Goal: Information Seeking & Learning: Learn about a topic

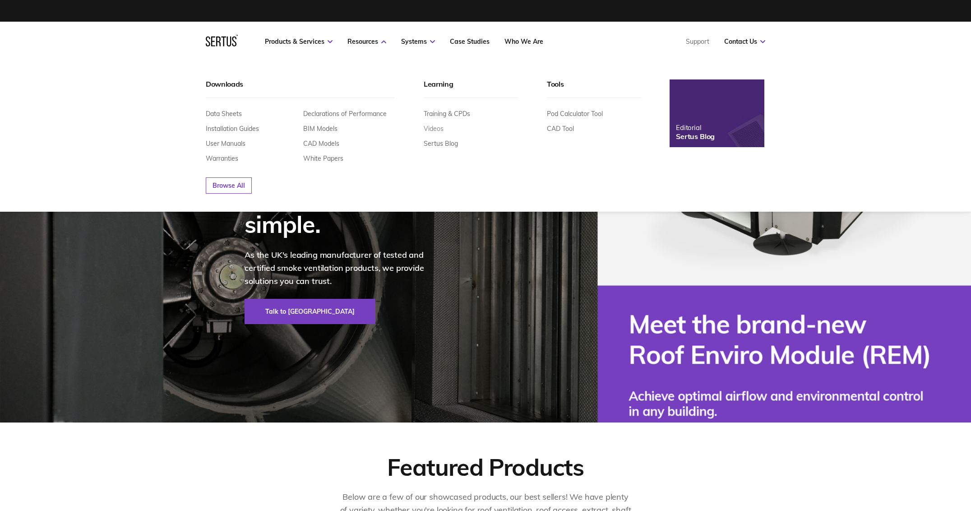
click at [434, 130] on link "Videos" at bounding box center [434, 129] width 20 height 8
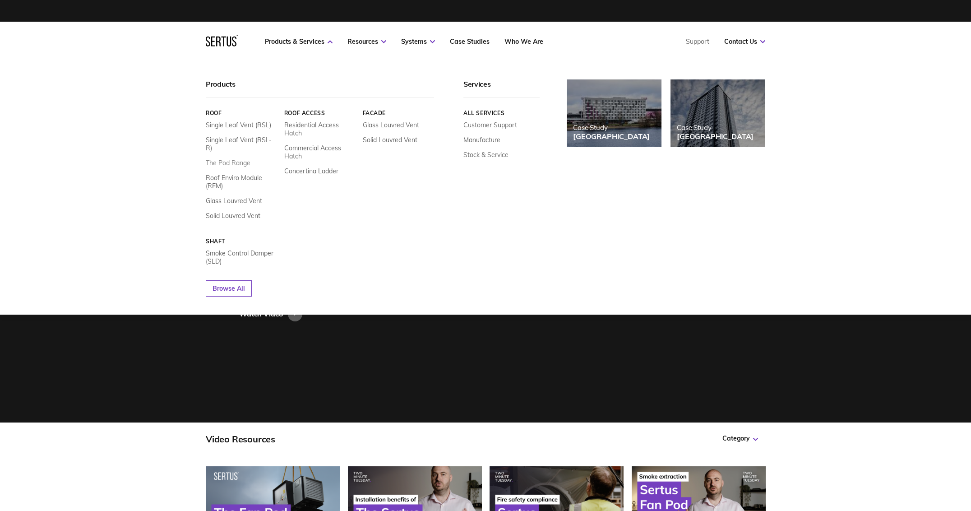
click at [225, 159] on link "The Pod Range" at bounding box center [228, 163] width 45 height 8
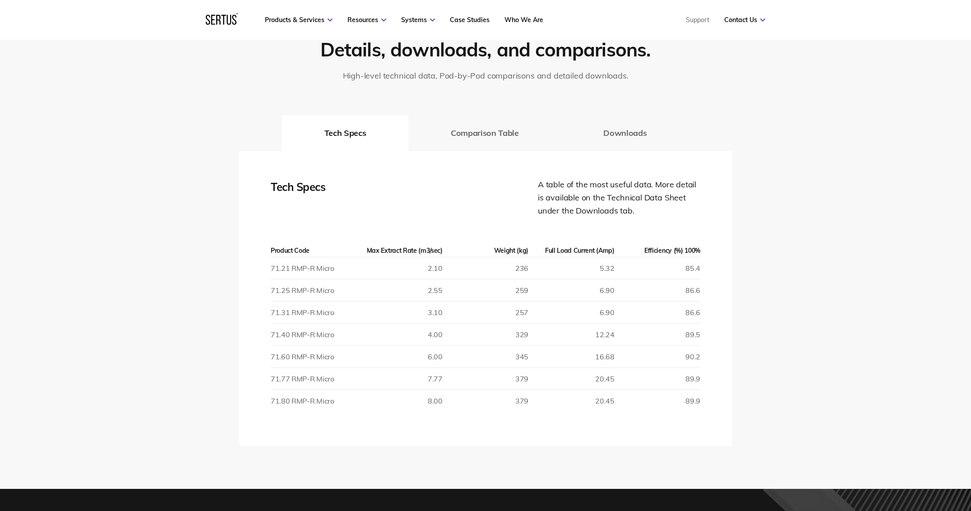
scroll to position [1537, 0]
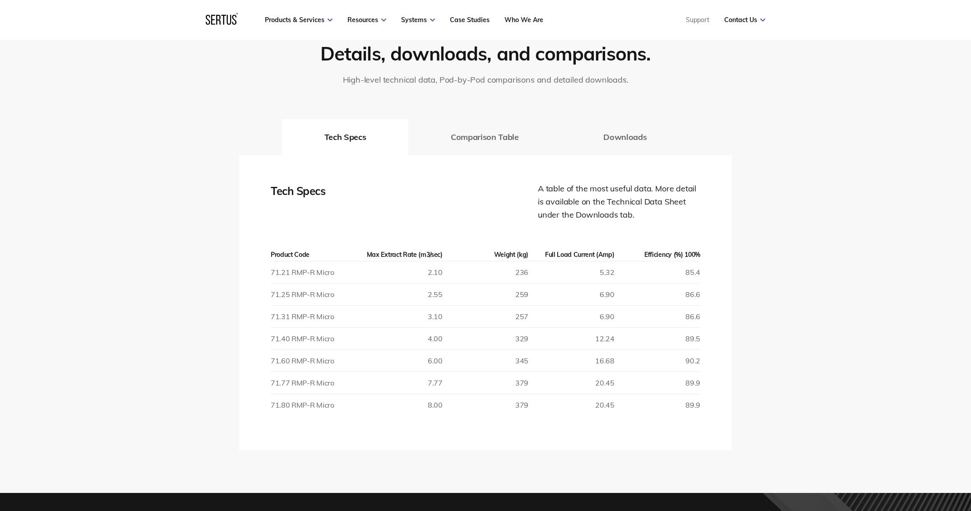
click at [513, 150] on button "Comparison Table" at bounding box center [484, 137] width 152 height 36
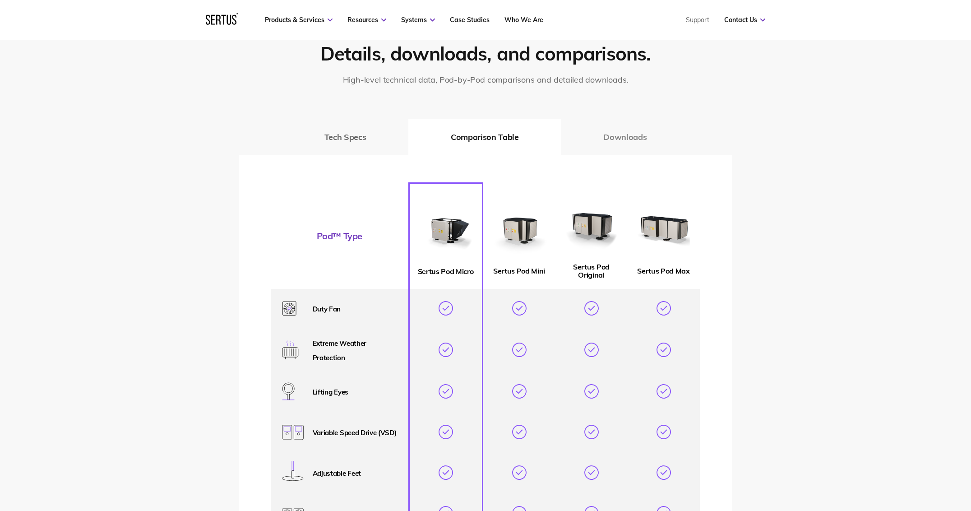
click at [607, 146] on button "Downloads" at bounding box center [625, 137] width 128 height 36
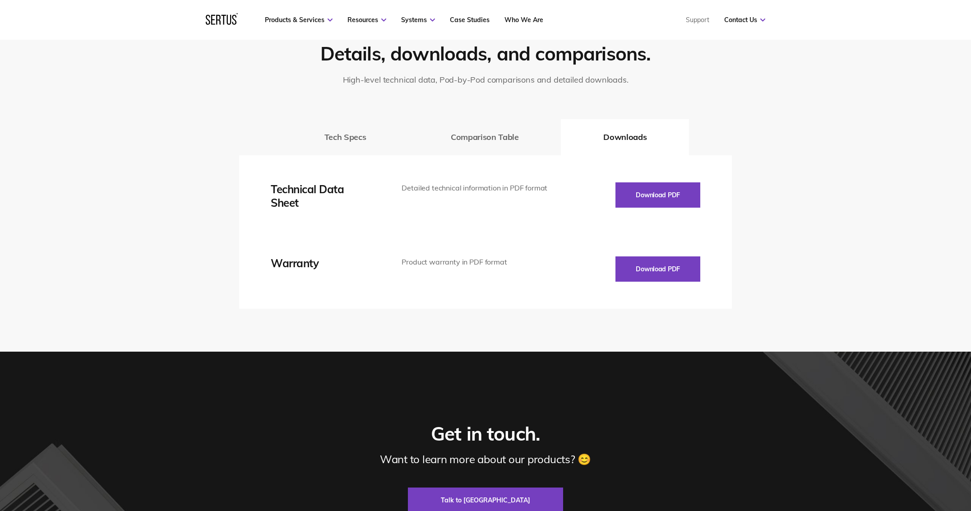
drag, startPoint x: 345, startPoint y: 142, endPoint x: 347, endPoint y: 175, distance: 33.9
click at [345, 142] on button "Tech Specs" at bounding box center [345, 137] width 126 height 36
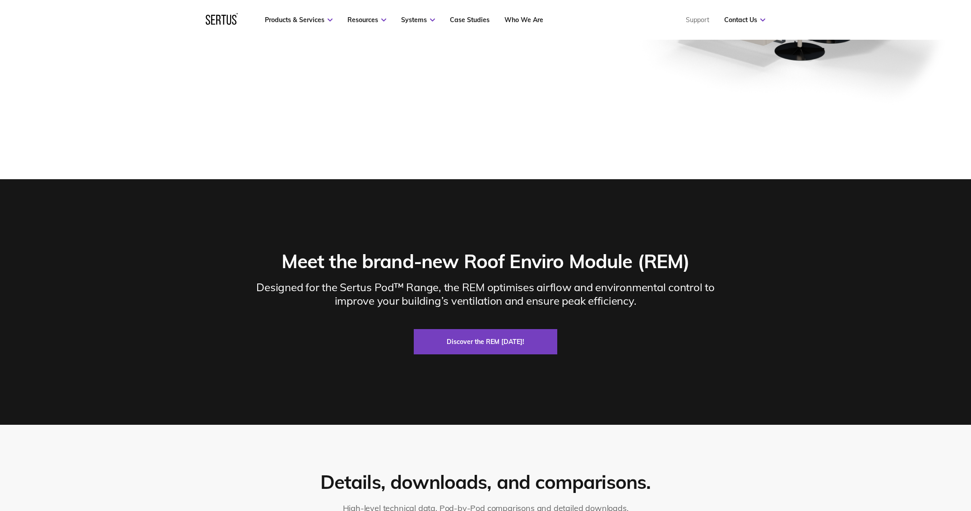
scroll to position [775, 0]
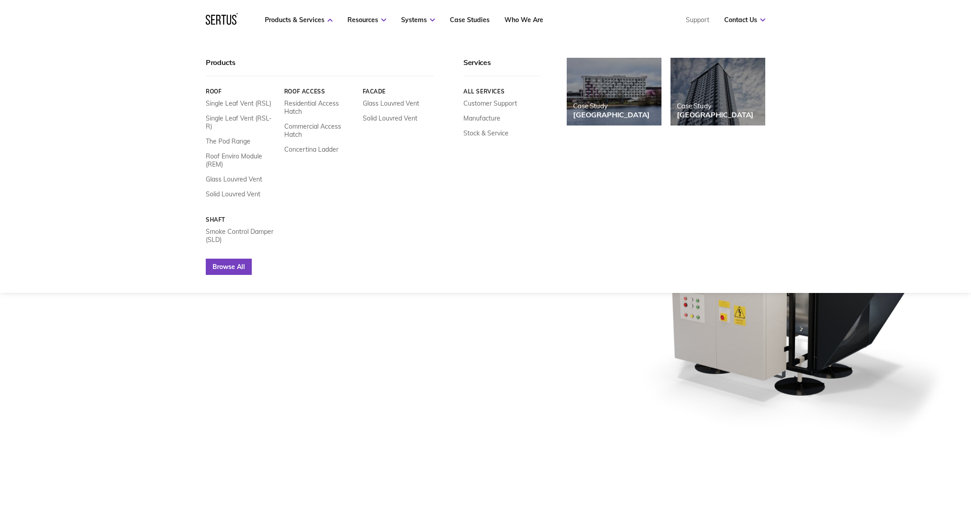
click at [219, 260] on link "Browse All" at bounding box center [229, 267] width 46 height 16
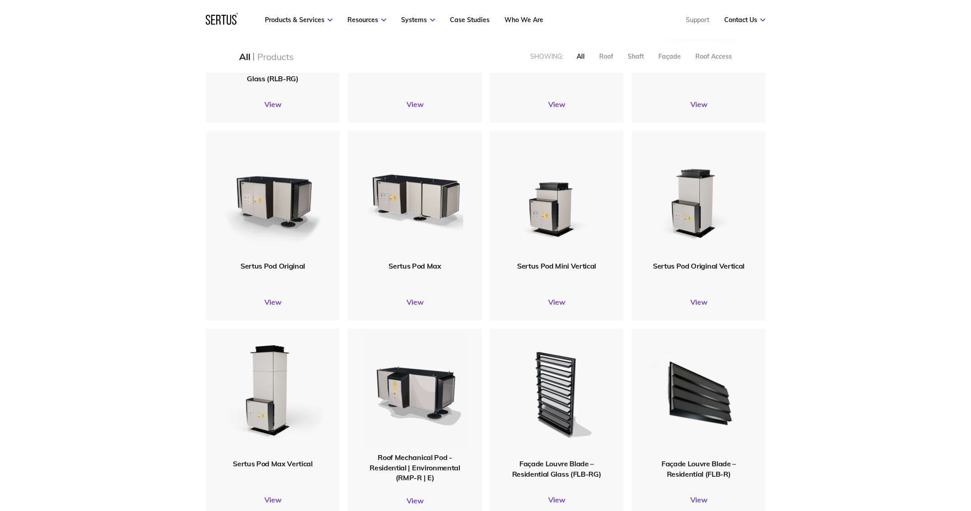
scroll to position [405, 0]
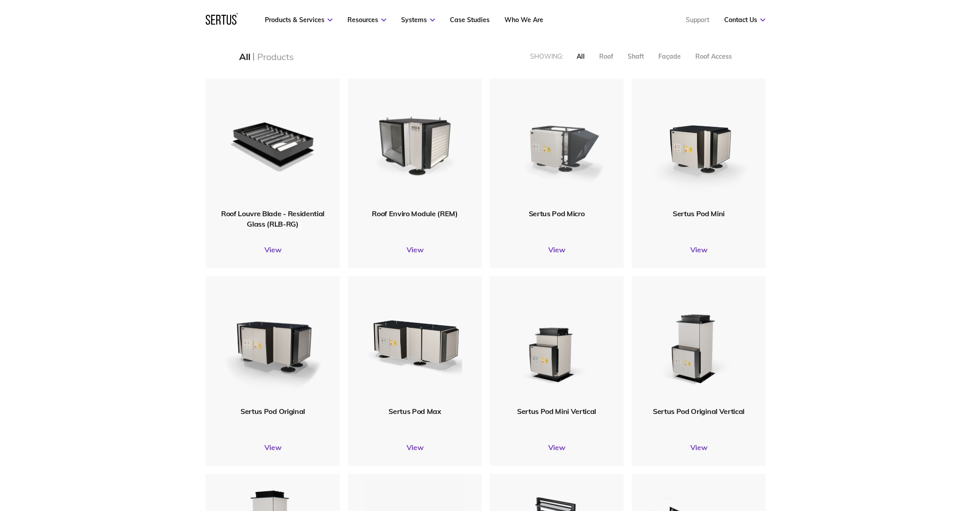
click at [570, 175] on img at bounding box center [556, 144] width 101 height 124
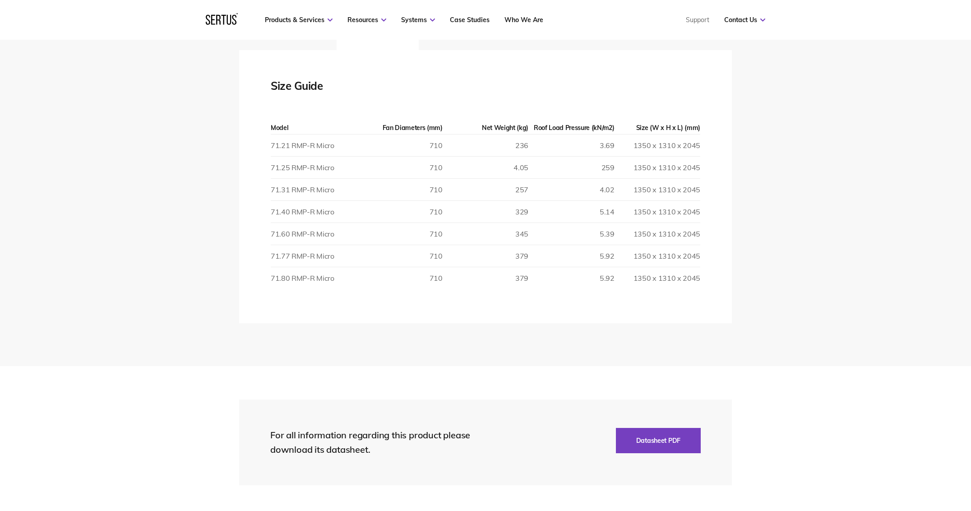
scroll to position [1372, 0]
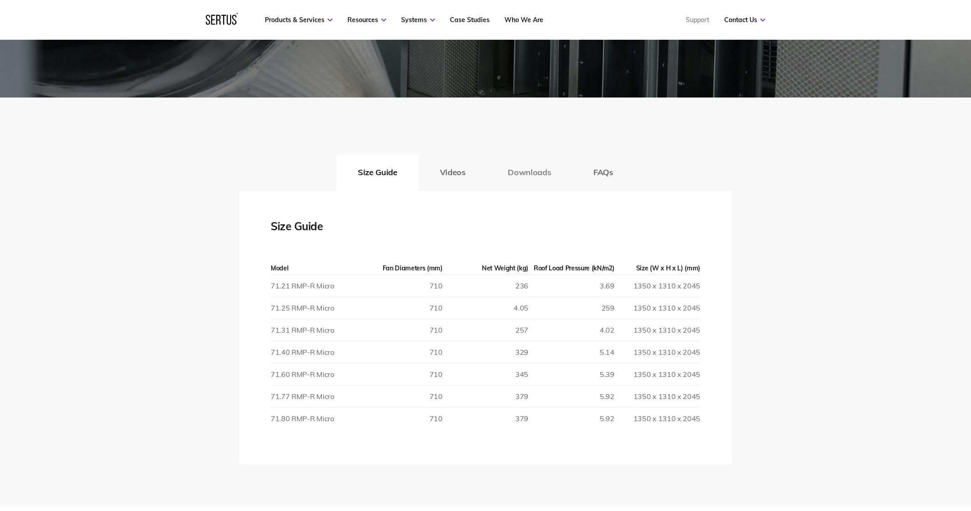
click at [520, 182] on button "Downloads" at bounding box center [529, 172] width 86 height 36
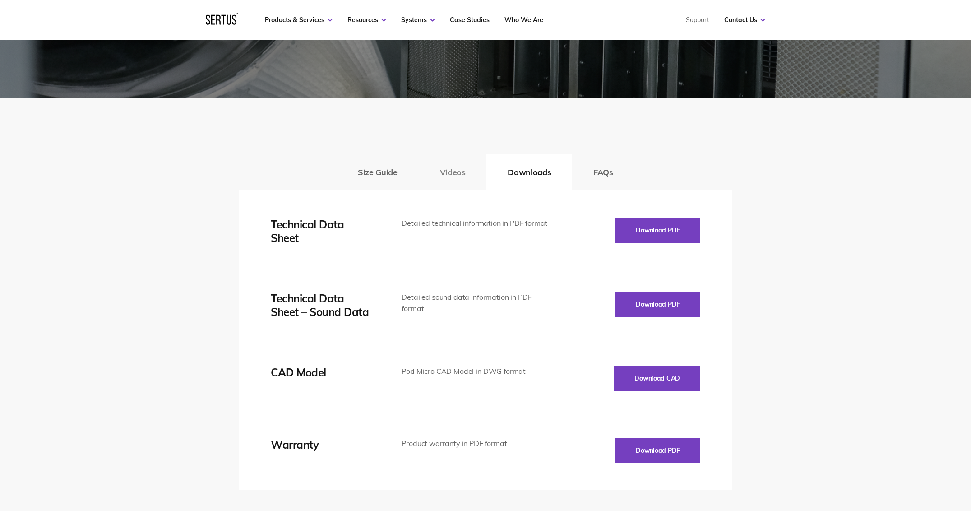
click at [454, 179] on button "Videos" at bounding box center [453, 172] width 68 height 36
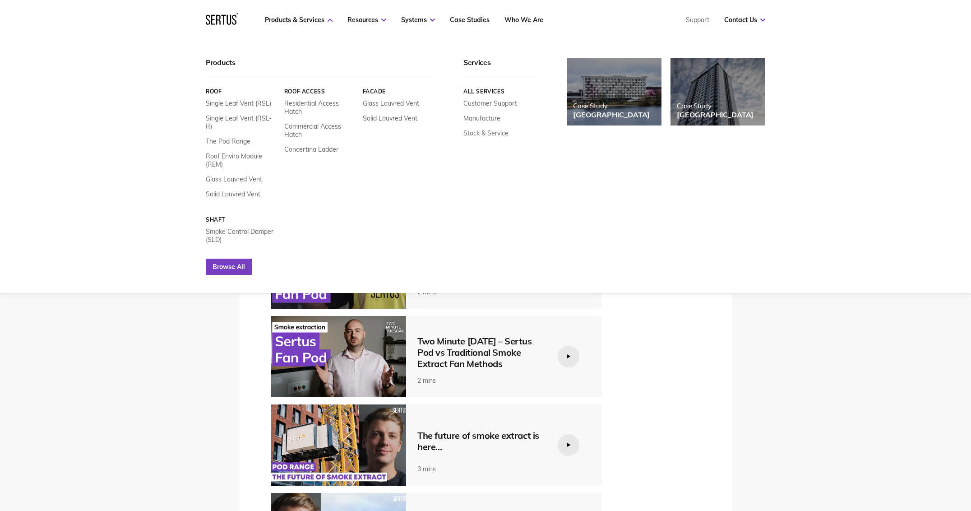
click at [231, 259] on link "Browse All" at bounding box center [229, 267] width 46 height 16
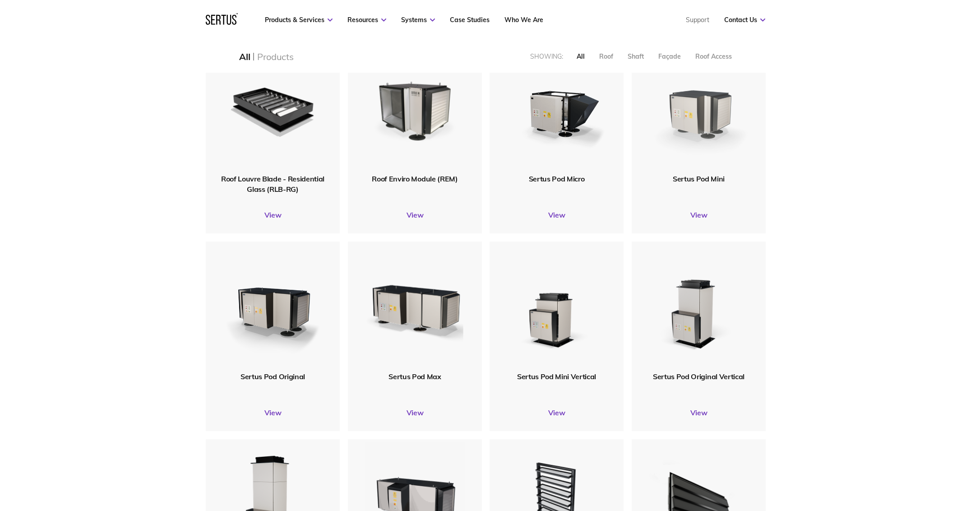
click at [694, 163] on img at bounding box center [699, 108] width 102 height 125
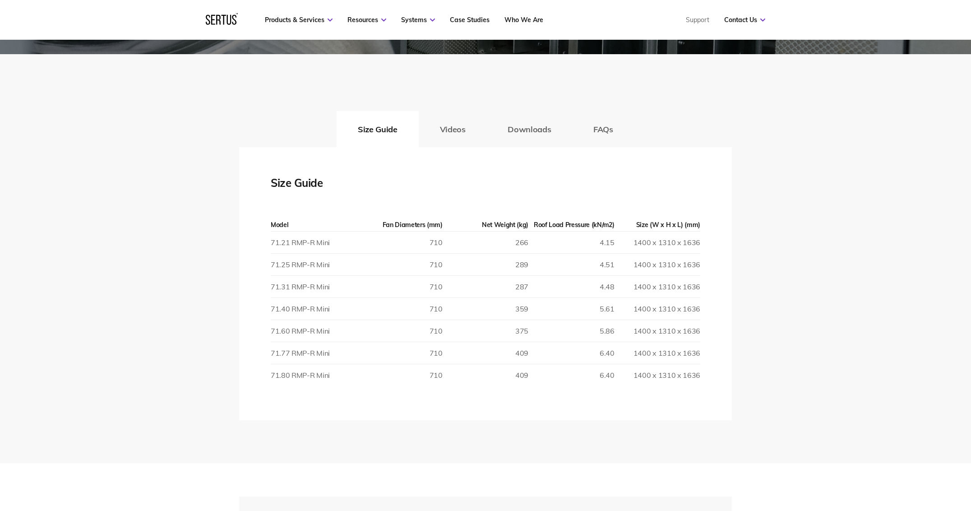
click at [465, 125] on button "Videos" at bounding box center [453, 129] width 68 height 36
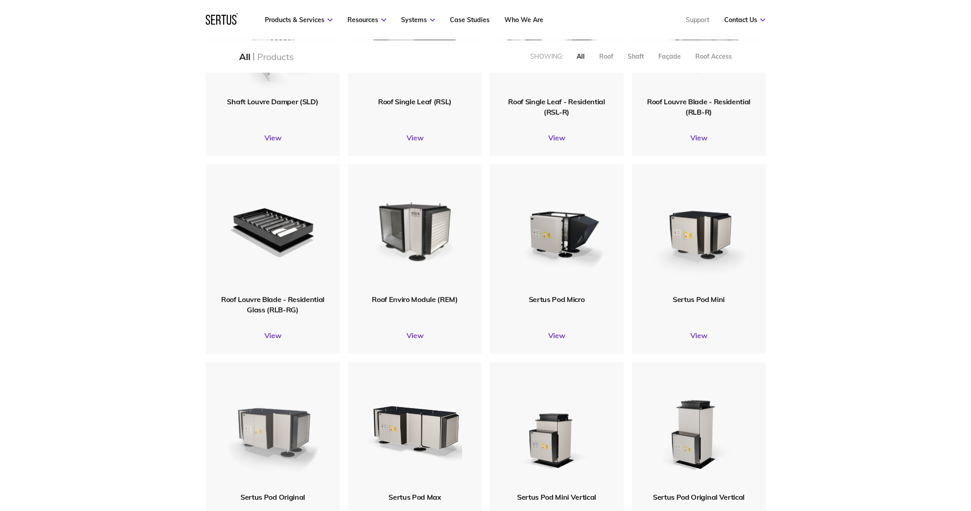
click at [298, 436] on img at bounding box center [272, 427] width 101 height 124
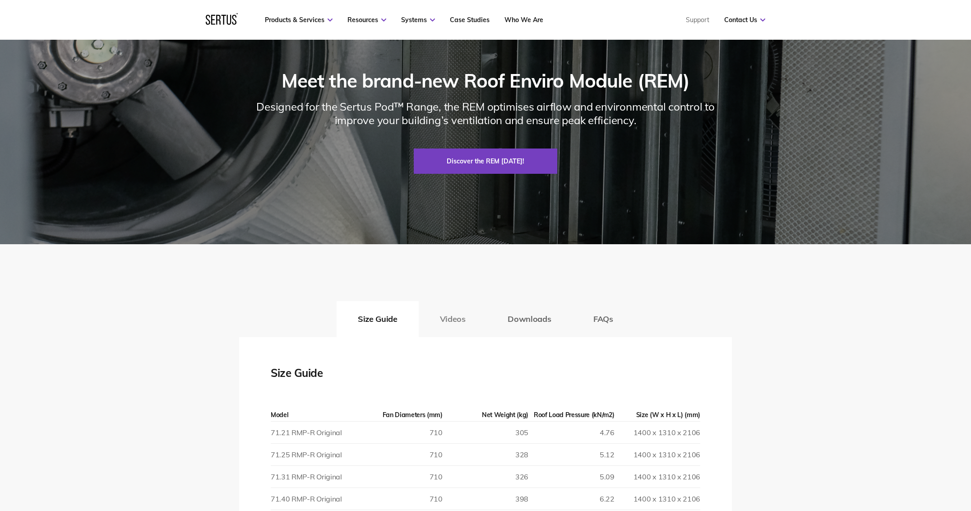
drag, startPoint x: 489, startPoint y: 329, endPoint x: 464, endPoint y: 328, distance: 24.4
click at [489, 329] on button "Downloads" at bounding box center [529, 319] width 86 height 36
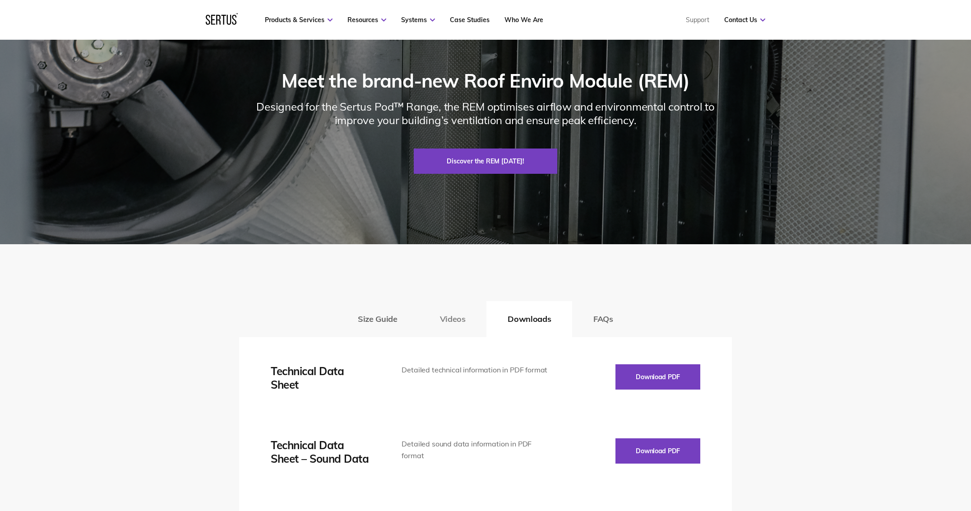
click at [458, 327] on button "Videos" at bounding box center [453, 319] width 68 height 36
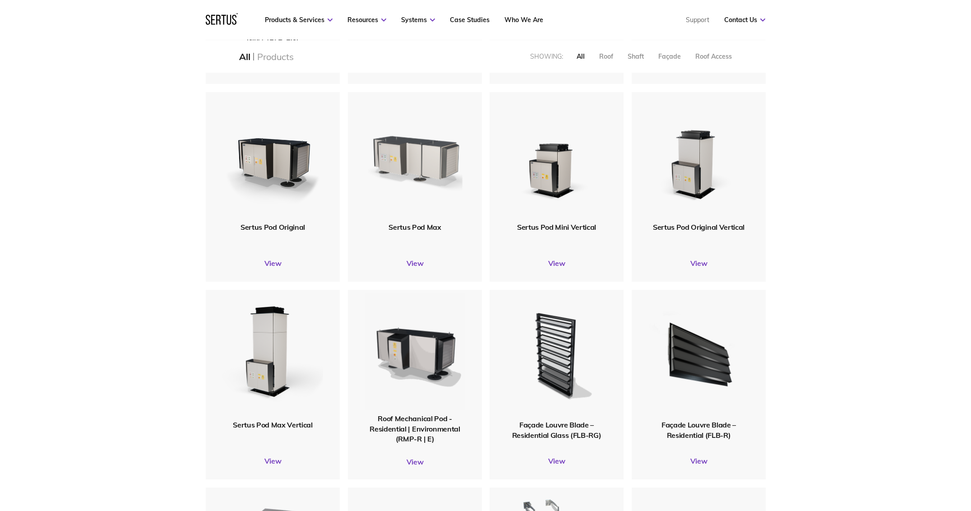
click at [430, 198] on img at bounding box center [415, 157] width 101 height 124
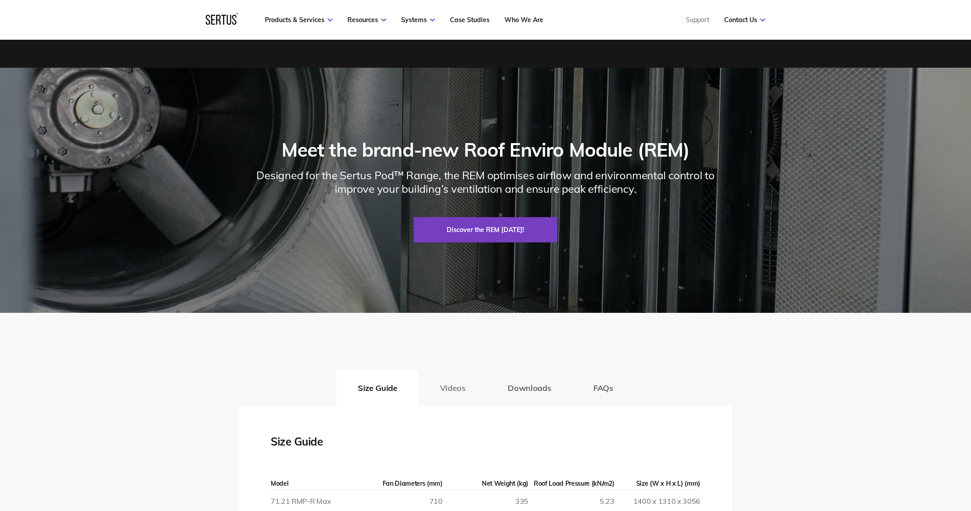
click at [458, 388] on button "Videos" at bounding box center [453, 387] width 68 height 36
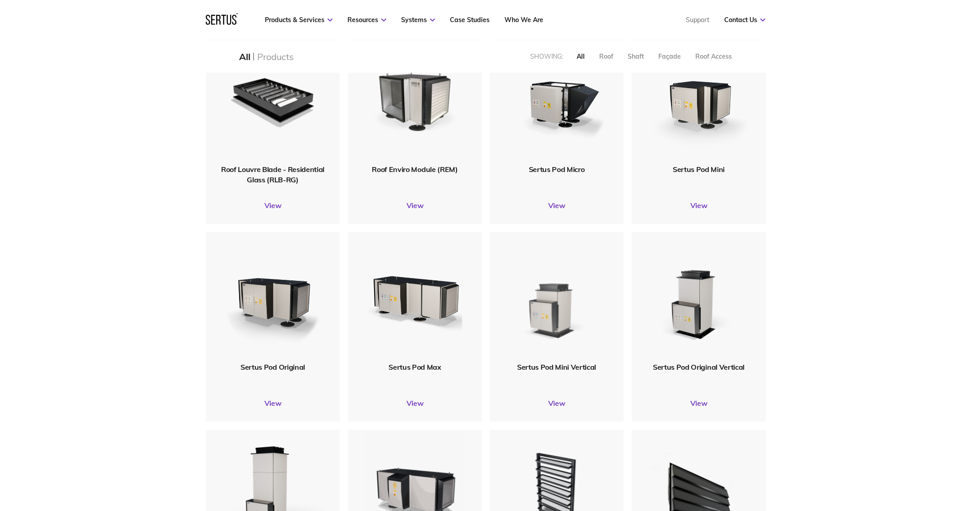
click at [548, 295] on img at bounding box center [556, 297] width 101 height 124
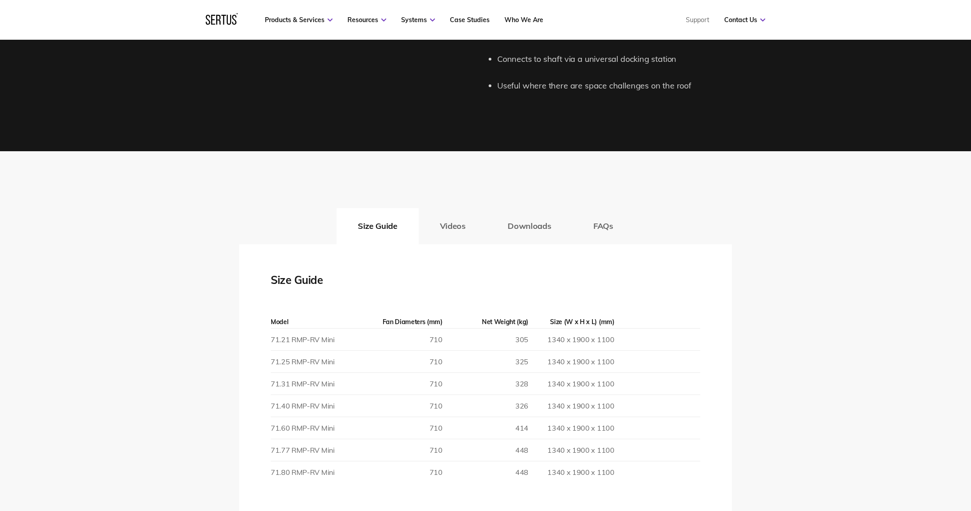
drag, startPoint x: 451, startPoint y: 232, endPoint x: 452, endPoint y: 239, distance: 6.8
click at [451, 232] on button "Videos" at bounding box center [453, 226] width 68 height 36
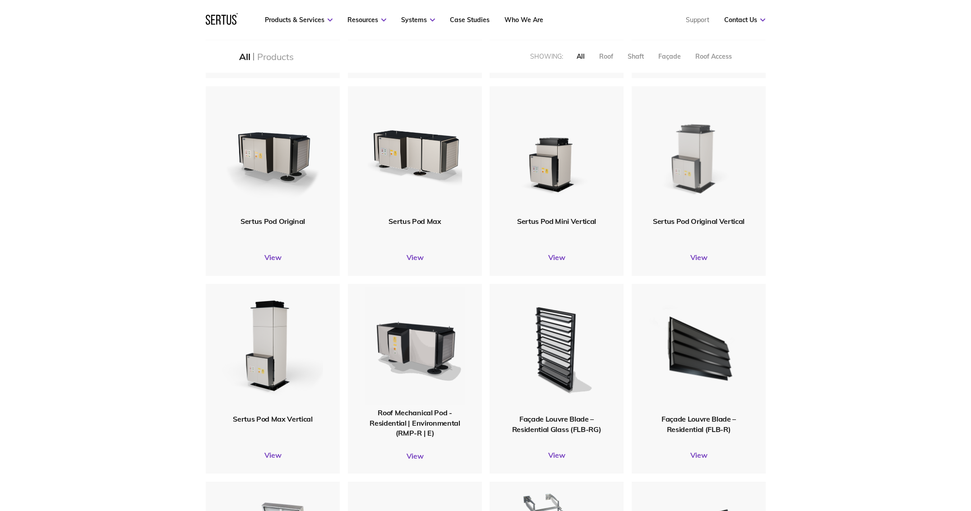
click at [713, 187] on img at bounding box center [698, 151] width 101 height 124
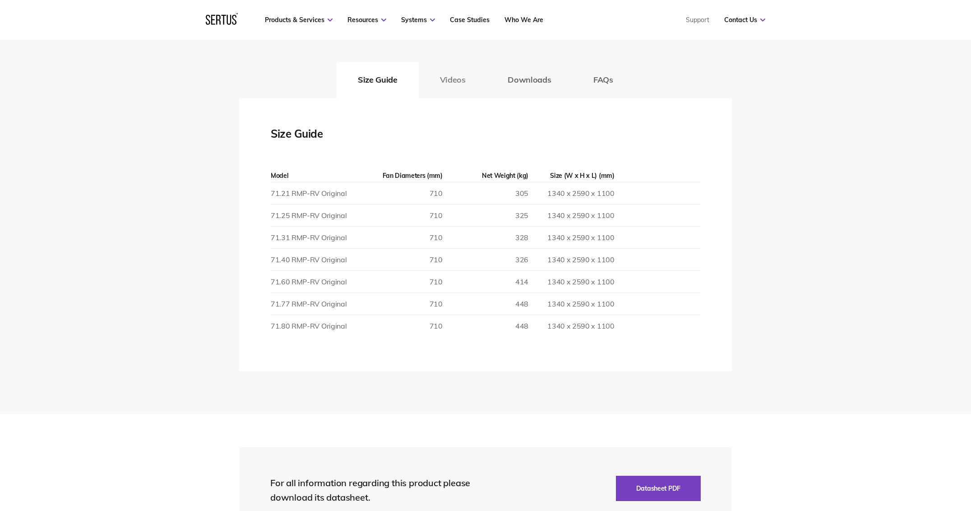
click at [448, 79] on button "Videos" at bounding box center [453, 80] width 68 height 36
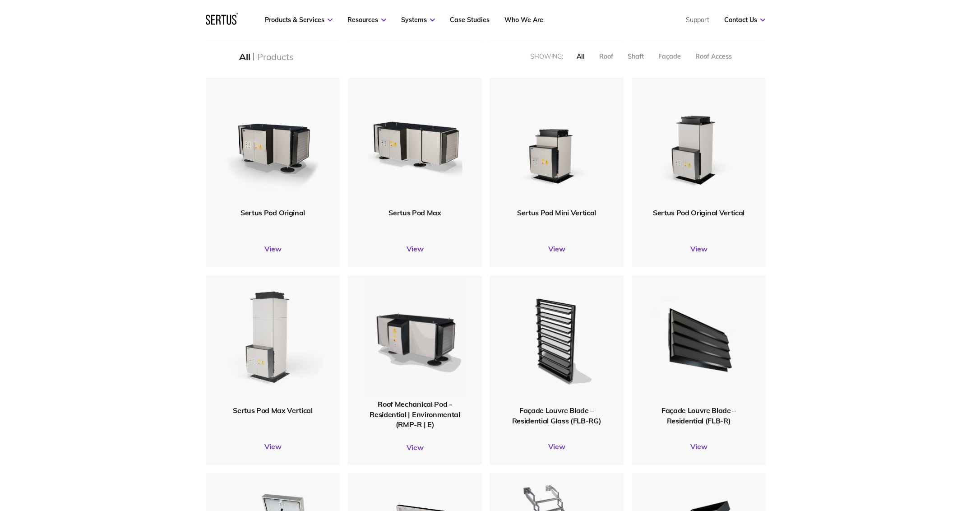
click at [257, 383] on img at bounding box center [273, 340] width 102 height 125
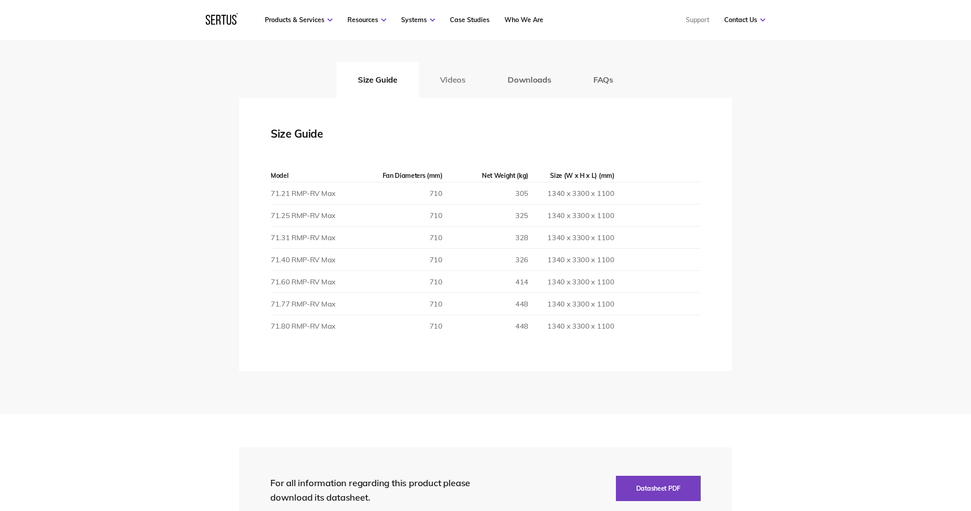
click at [434, 80] on button "Videos" at bounding box center [453, 80] width 68 height 36
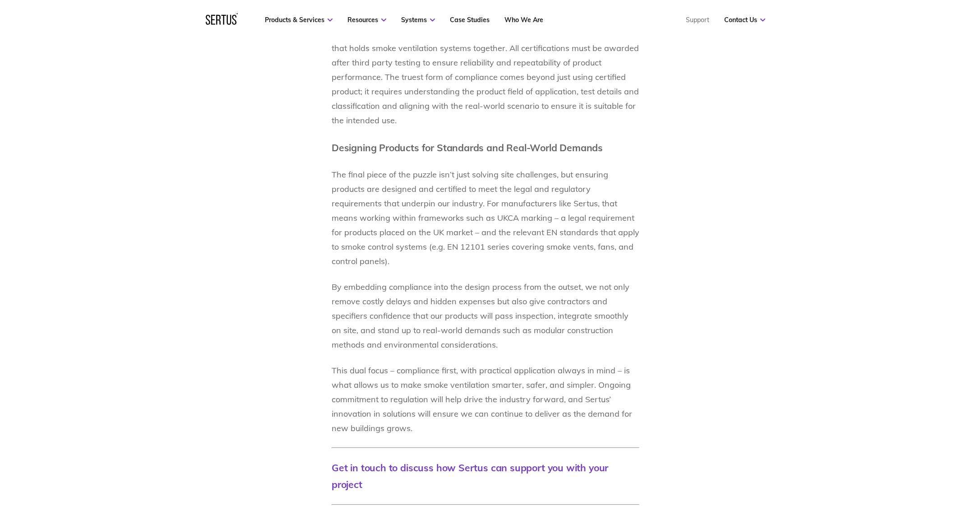
scroll to position [1774, 0]
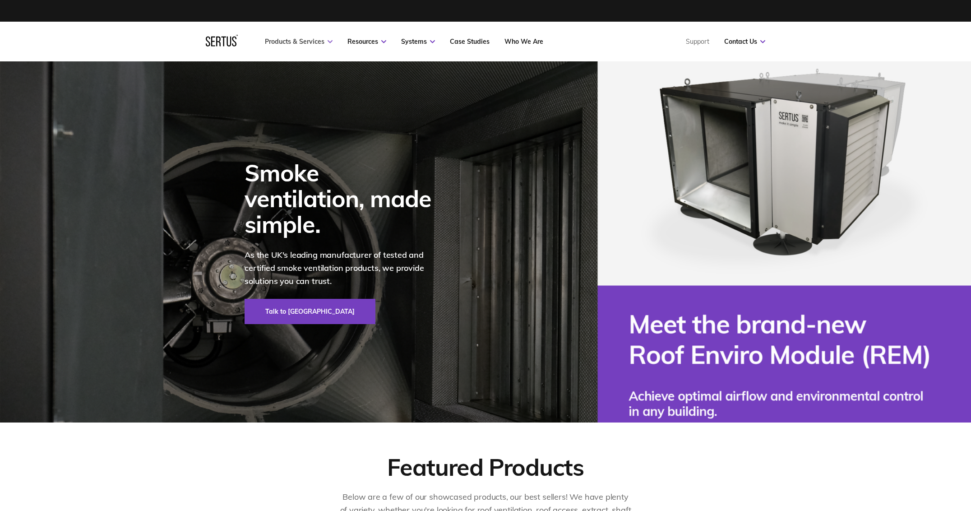
click at [328, 39] on link "Products & Services" at bounding box center [299, 41] width 68 height 8
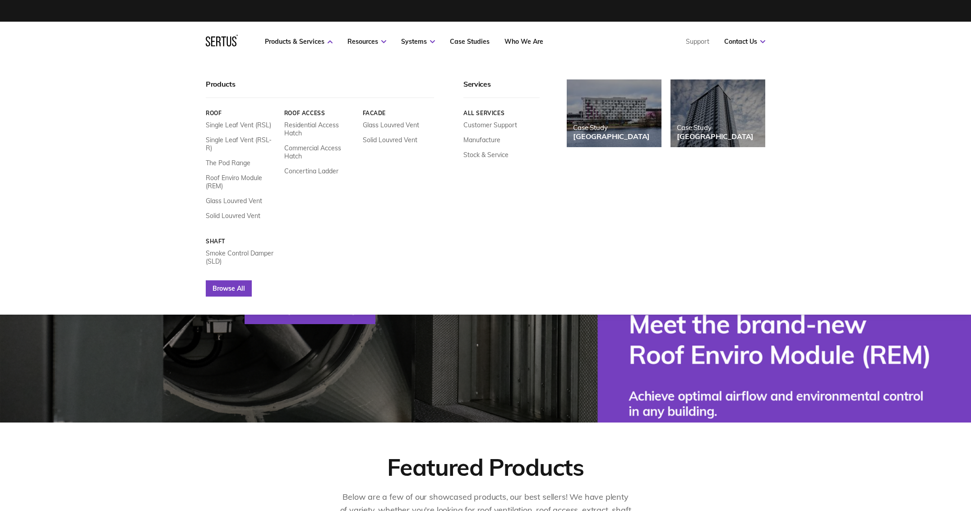
click at [221, 280] on link "Browse All" at bounding box center [229, 288] width 46 height 16
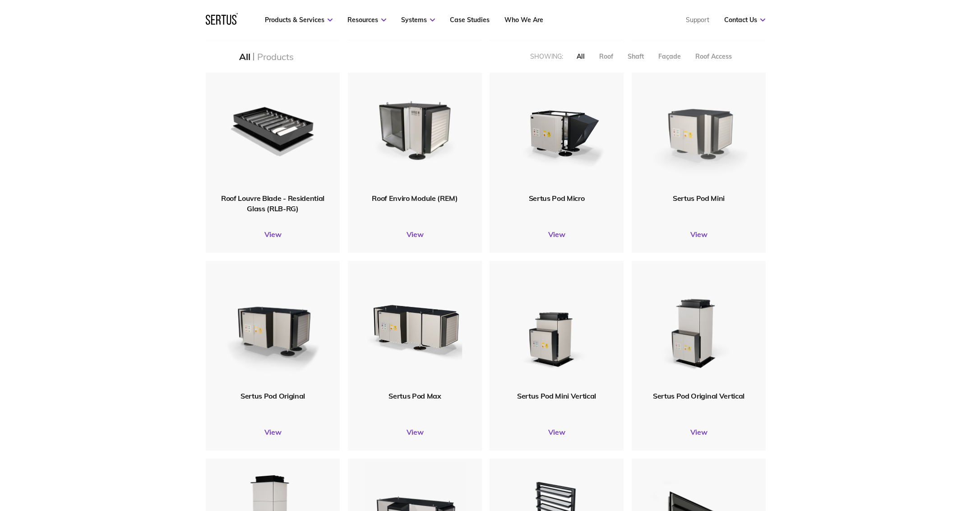
click at [700, 141] on img at bounding box center [699, 128] width 106 height 131
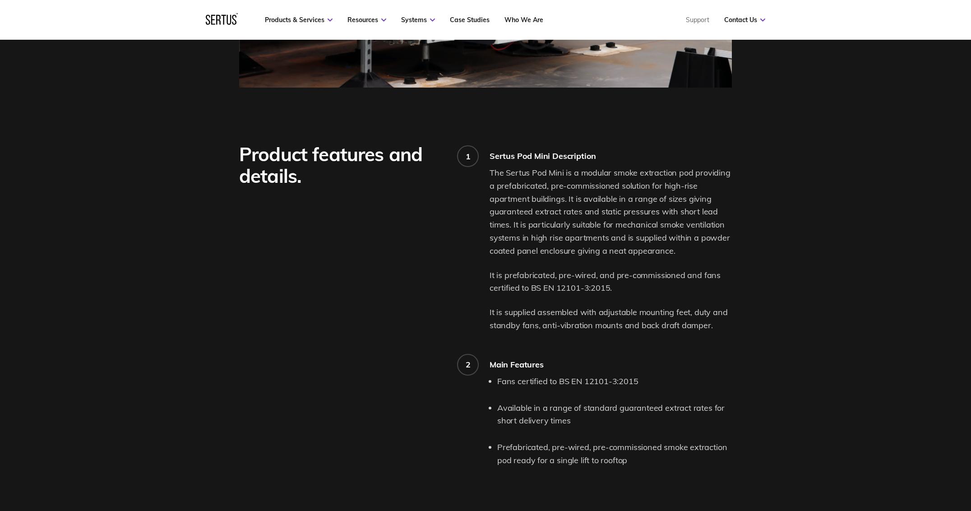
scroll to position [1016, 0]
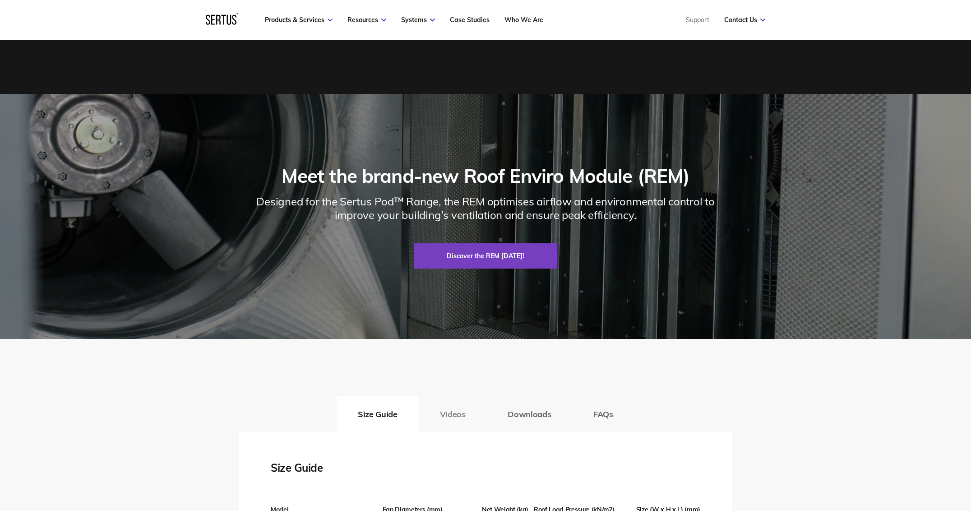
click at [444, 408] on button "Videos" at bounding box center [453, 414] width 68 height 36
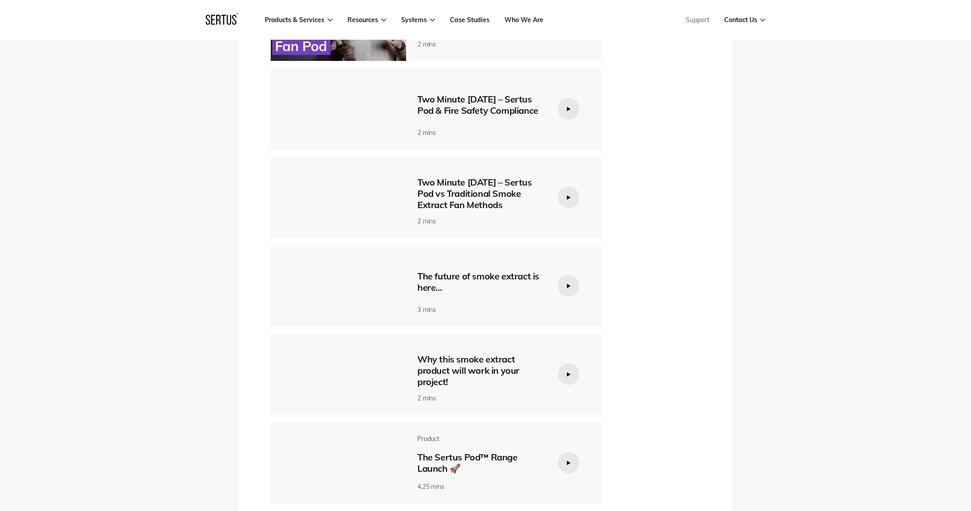
scroll to position [1638, 0]
